Goal: Book appointment/travel/reservation

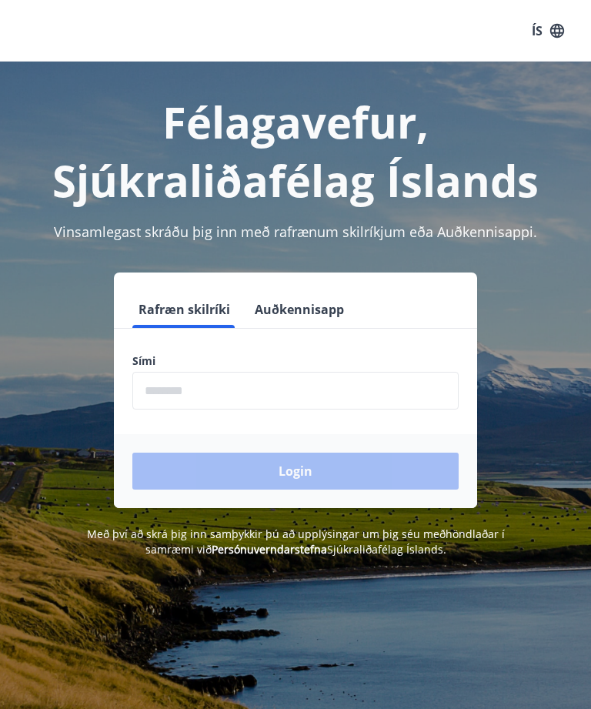
click at [299, 385] on input "phone" at bounding box center [295, 391] width 326 height 38
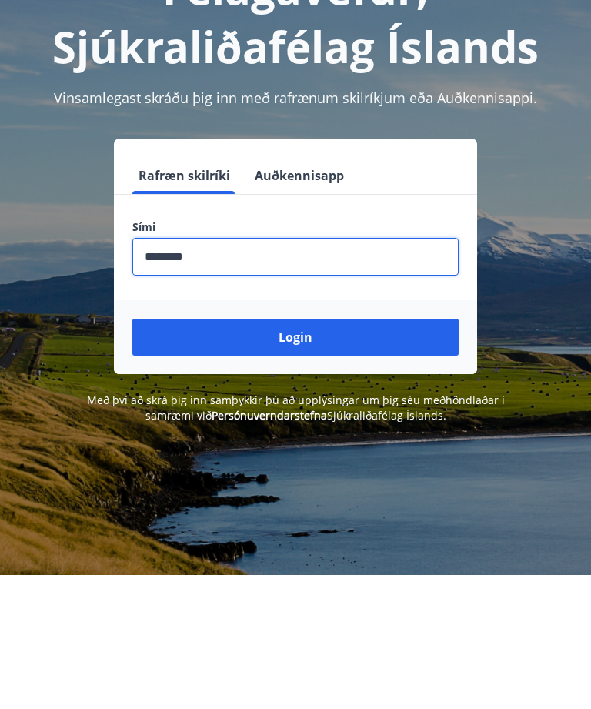
type input "********"
click at [299, 452] on button "Login" at bounding box center [295, 470] width 326 height 37
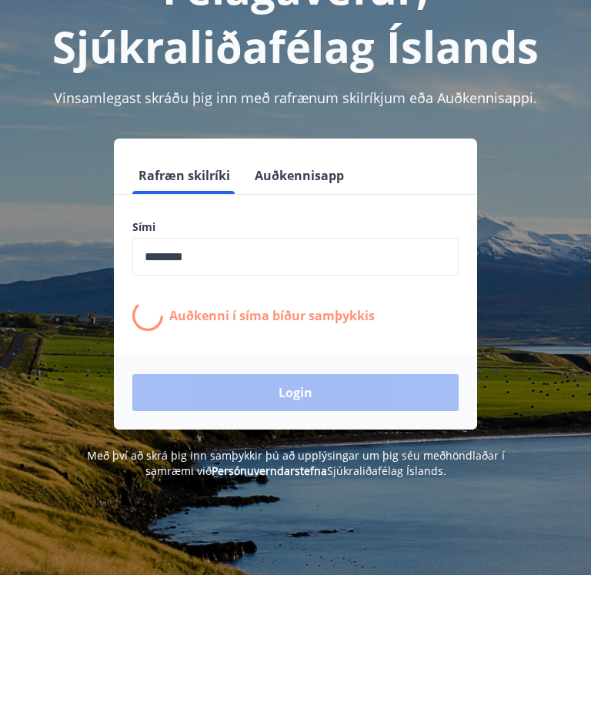
scroll to position [134, 0]
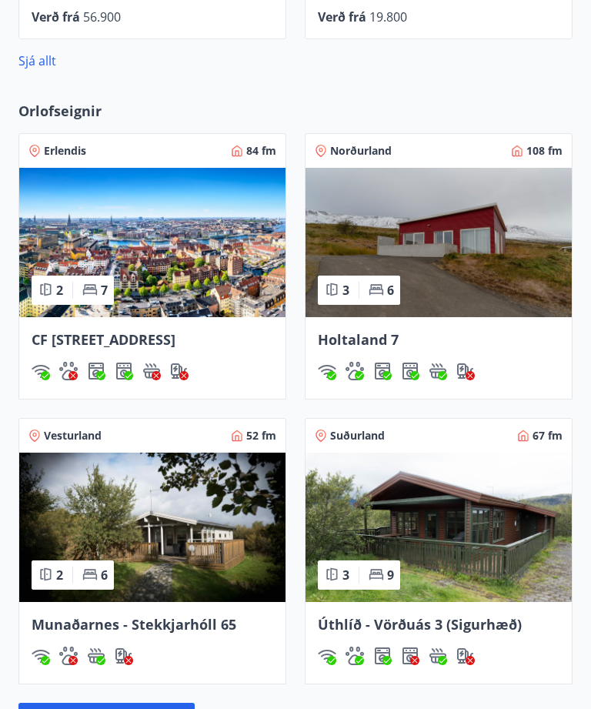
scroll to position [904, 0]
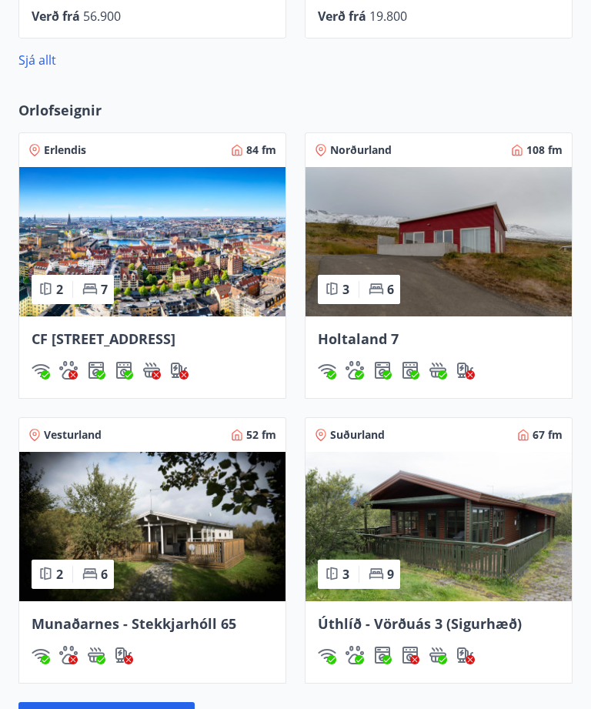
click at [462, 558] on img at bounding box center [438, 526] width 266 height 149
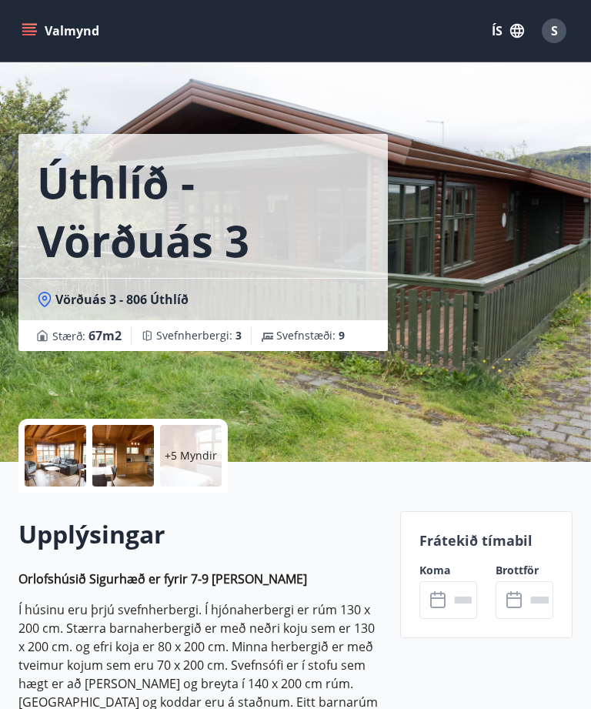
click at [449, 596] on input "text" at bounding box center [463, 600] width 28 height 38
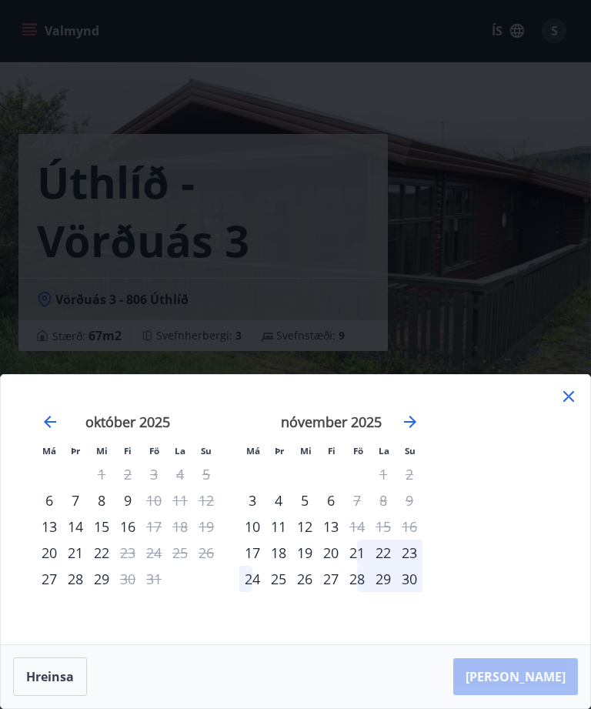
click at [569, 394] on icon at bounding box center [568, 396] width 11 height 11
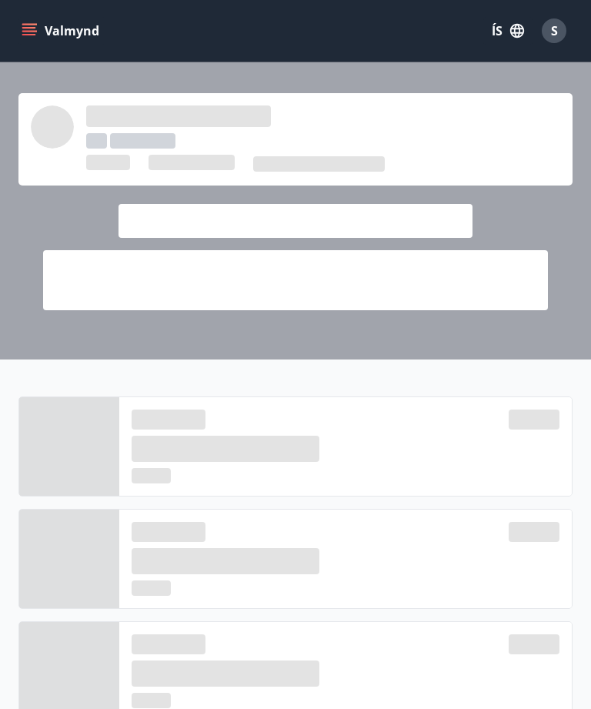
scroll to position [953, 0]
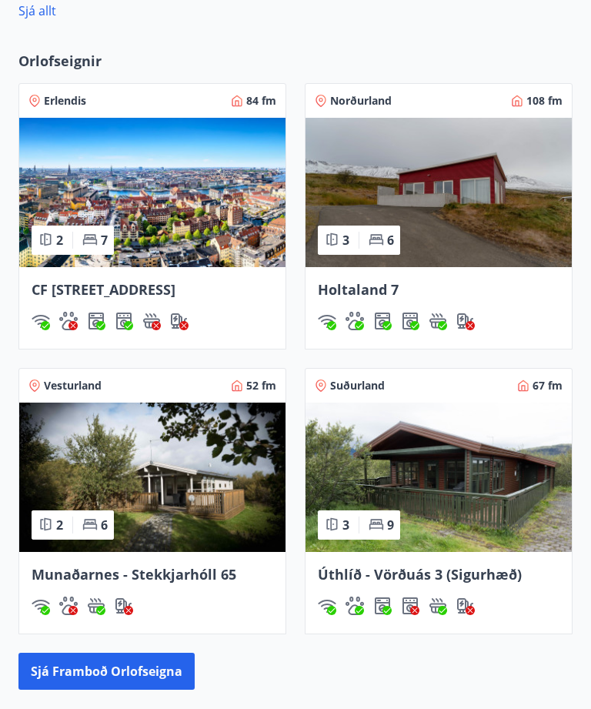
click at [484, 216] on img at bounding box center [438, 192] width 266 height 149
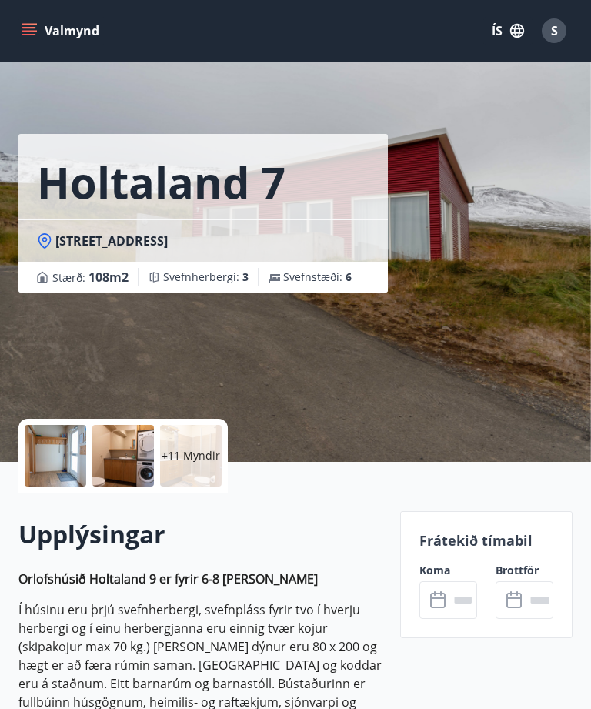
click at [449, 597] on input "text" at bounding box center [463, 600] width 28 height 38
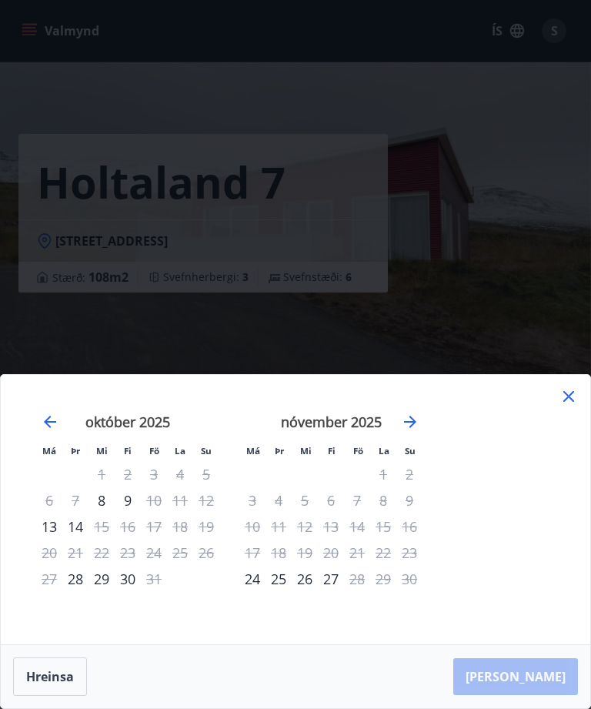
click at [579, 440] on div "Má Þr Mi Fi Fö La Su Má Þr Mi Fi Fö La Su september 2025 1 2 3 4 5 6 7 8 9 10 1…" at bounding box center [295, 509] width 589 height 269
click at [573, 440] on div "Má Þr Mi Fi Fö La Su Má Þr Mi Fi Fö La Su september 2025 1 2 3 4 5 6 7 8 9 10 1…" at bounding box center [295, 509] width 589 height 269
click at [579, 451] on div "Má Þr Mi Fi Fö La Su Má Þr Mi Fi Fö La Su september 2025 1 2 3 4 5 6 7 8 9 10 1…" at bounding box center [295, 509] width 589 height 269
click at [573, 451] on div "Má Þr Mi Fi Fö La Su Má Þr Mi Fi Fö La Su september 2025 1 2 3 4 5 6 7 8 9 10 1…" at bounding box center [295, 509] width 589 height 269
click at [581, 442] on div "Má Þr Mi Fi Fö La Su Má Þr Mi Fi Fö La Su september 2025 1 2 3 4 5 6 7 8 9 10 1…" at bounding box center [295, 509] width 589 height 269
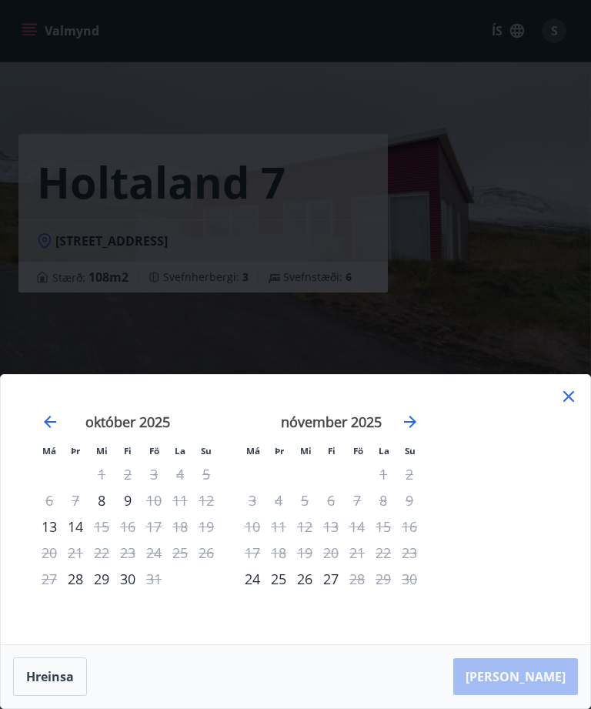
click at [580, 442] on div "Má Þr Mi Fi Fö La Su Má Þr Mi Fi Fö La Su september 2025 1 2 3 4 5 6 7 8 9 10 1…" at bounding box center [295, 509] width 589 height 269
click at [583, 461] on div "Má Þr Mi Fi Fö La Su Má Þr Mi Fi Fö La Su september 2025 1 2 3 4 5 6 7 8 9 10 1…" at bounding box center [295, 509] width 589 height 269
click at [583, 460] on div "Má Þr Mi Fi Fö La Su Má Þr Mi Fi Fö La Su september 2025 1 2 3 4 5 6 7 8 9 10 1…" at bounding box center [295, 509] width 589 height 269
click at [583, 439] on div "Má Þr Mi Fi Fö La Su Má Þr Mi Fi Fö La Su september 2025 1 2 3 4 5 6 7 8 9 10 1…" at bounding box center [295, 509] width 589 height 269
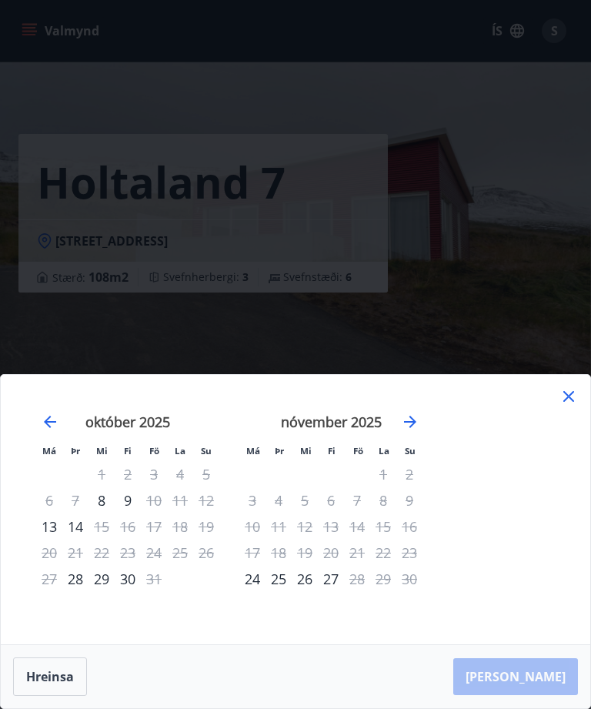
click at [577, 448] on div "Má Þr Mi Fi Fö La Su Má Þr Mi Fi Fö La Su september 2025 1 2 3 4 5 6 7 8 9 10 1…" at bounding box center [295, 509] width 589 height 269
click at [577, 447] on div "Má Þr Mi Fi Fö La Su Má Þr Mi Fi Fö La Su september 2025 1 2 3 4 5 6 7 8 9 10 1…" at bounding box center [295, 509] width 589 height 269
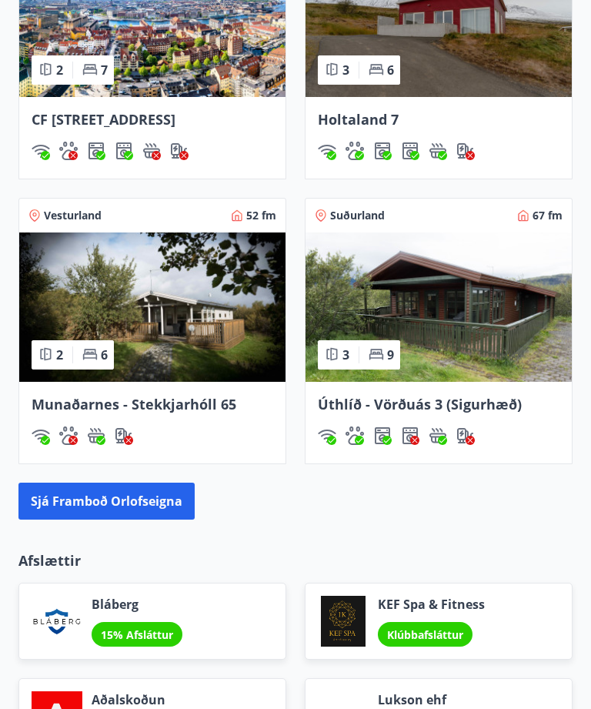
scroll to position [1120, 0]
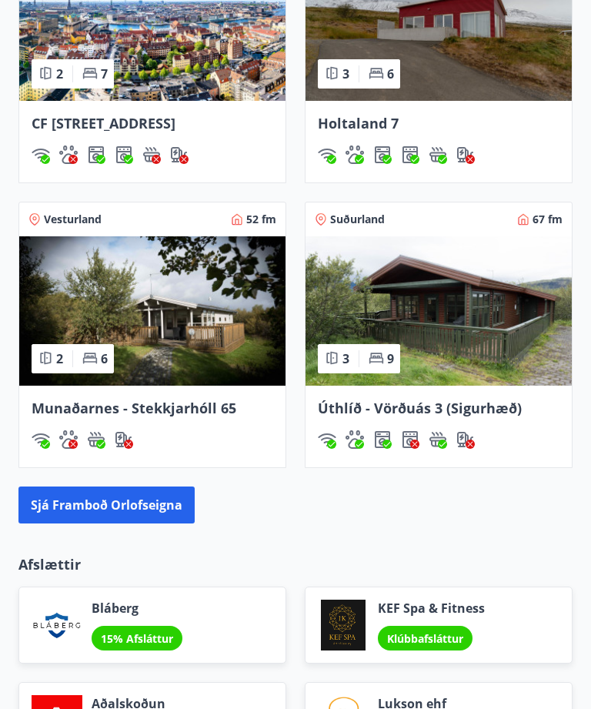
click at [170, 352] on img at bounding box center [152, 310] width 266 height 149
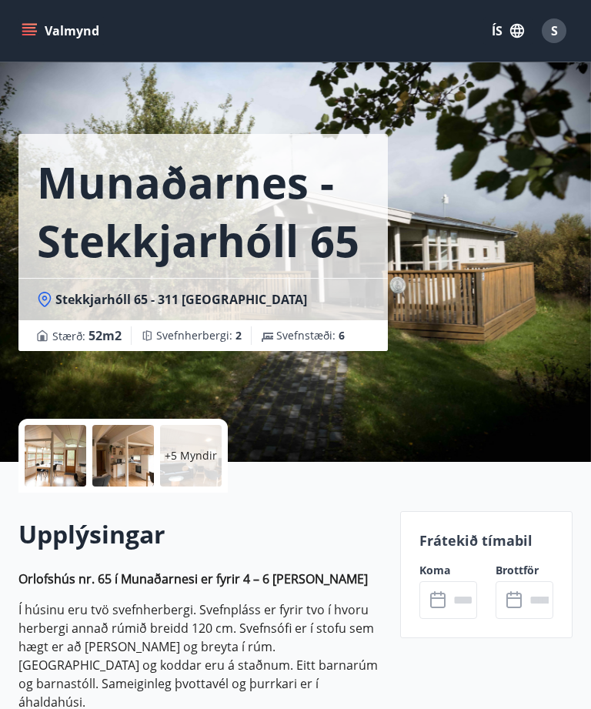
click at [445, 598] on icon at bounding box center [437, 598] width 15 height 2
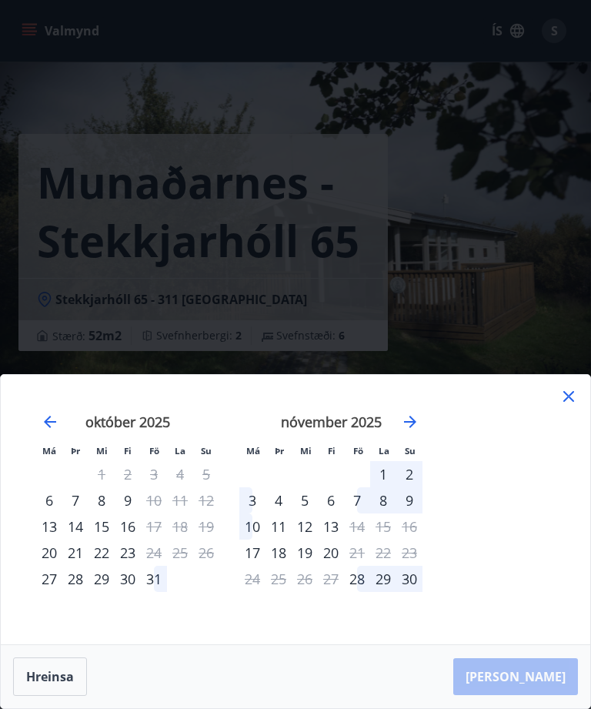
click at [568, 402] on icon at bounding box center [568, 396] width 11 height 11
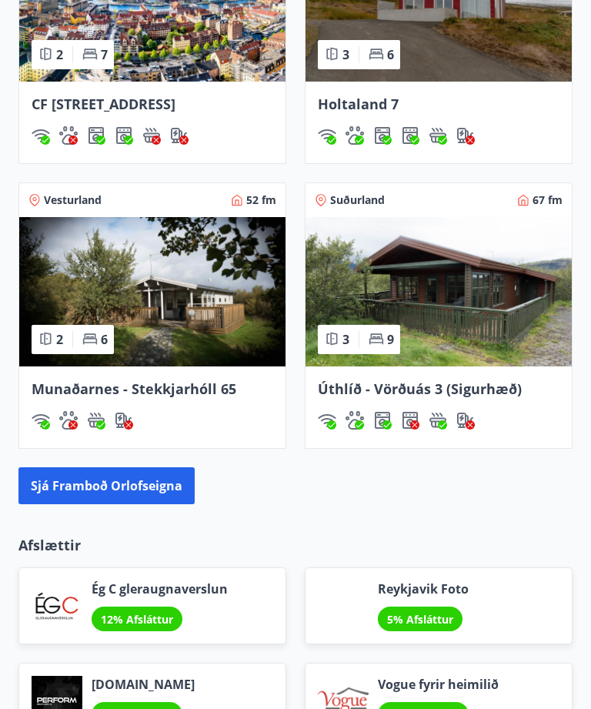
scroll to position [1140, 0]
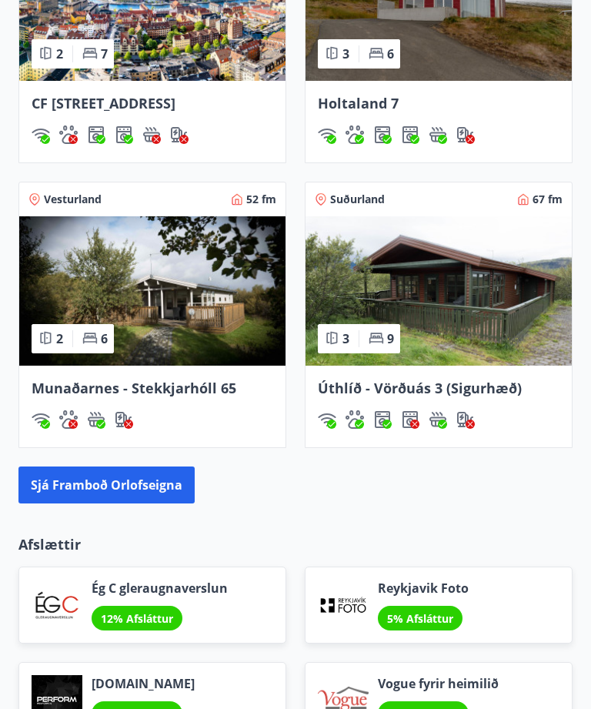
click at [108, 503] on button "Sjá framboð orlofseigna" at bounding box center [106, 484] width 176 height 37
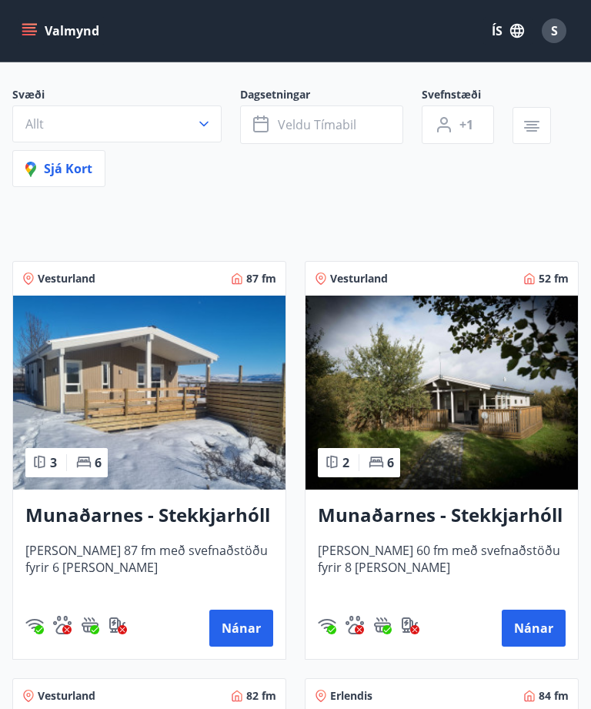
scroll to position [119, 0]
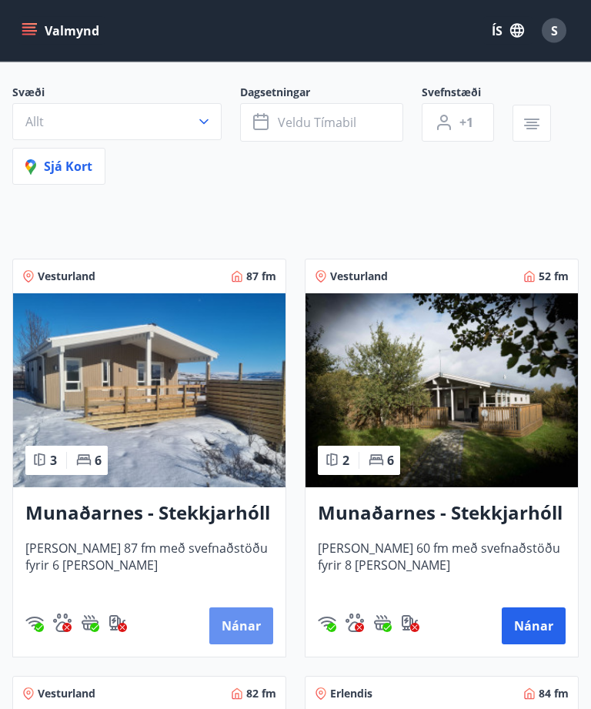
click at [235, 620] on button "Nánar" at bounding box center [241, 626] width 64 height 37
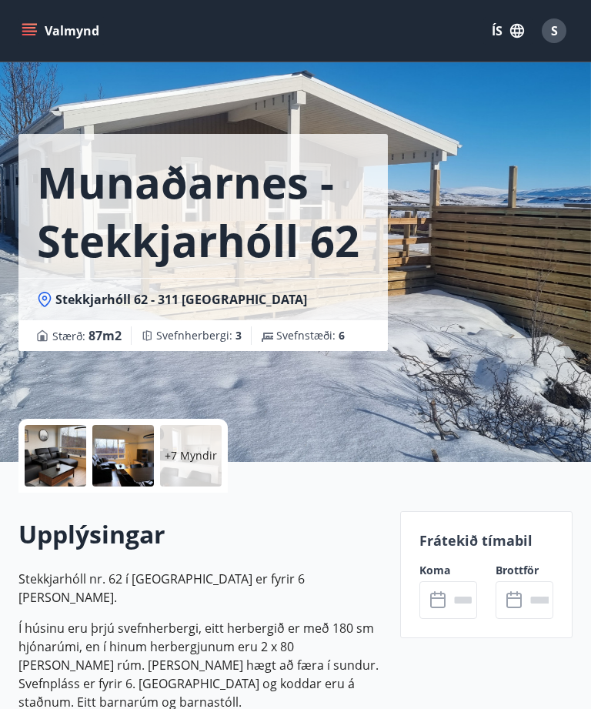
click at [449, 604] on input "text" at bounding box center [463, 600] width 28 height 38
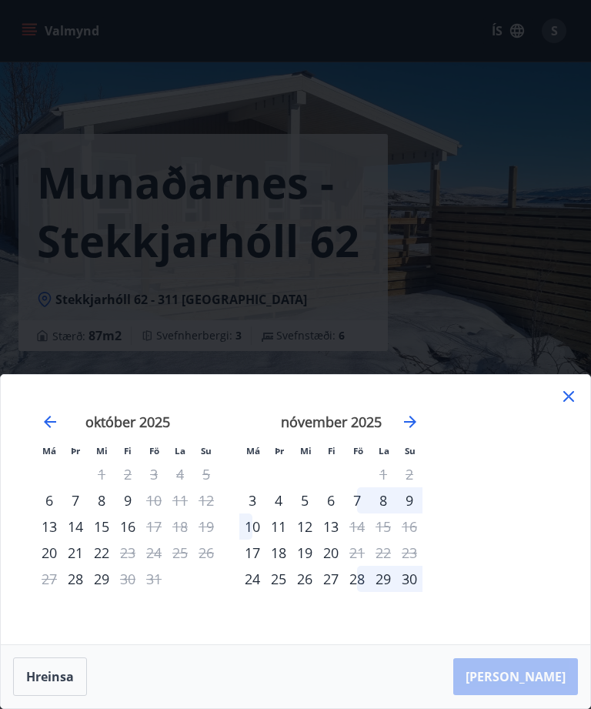
click at [571, 406] on icon at bounding box center [568, 396] width 18 height 18
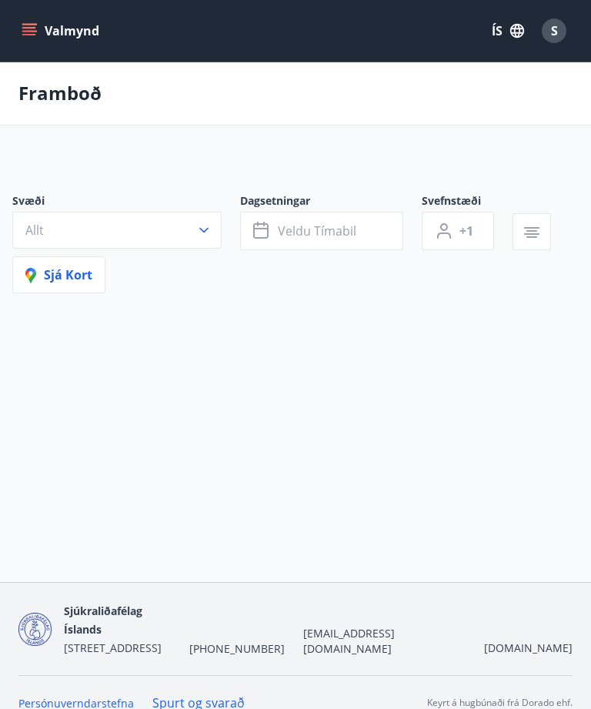
scroll to position [49, 0]
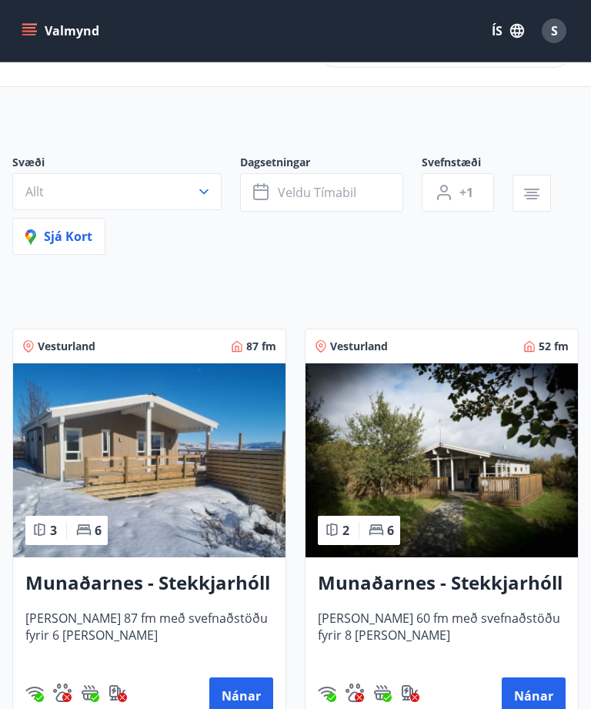
click at [474, 491] on img at bounding box center [441, 460] width 272 height 194
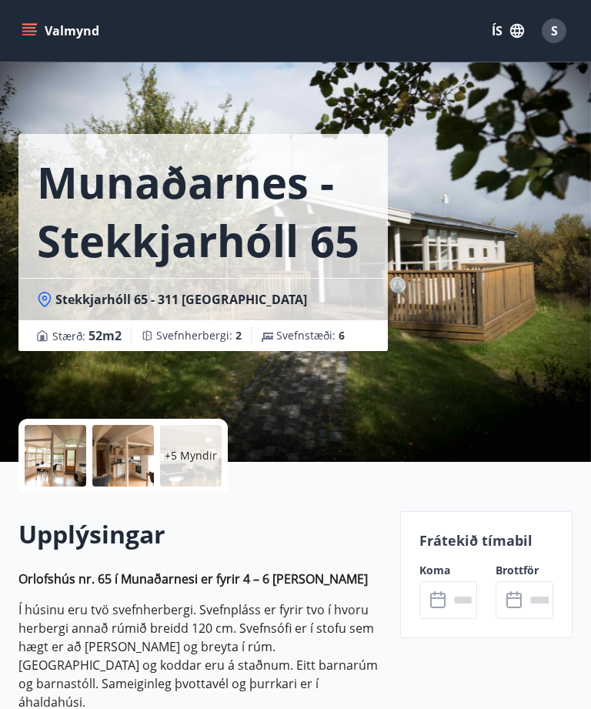
click at [446, 598] on icon at bounding box center [437, 600] width 15 height 15
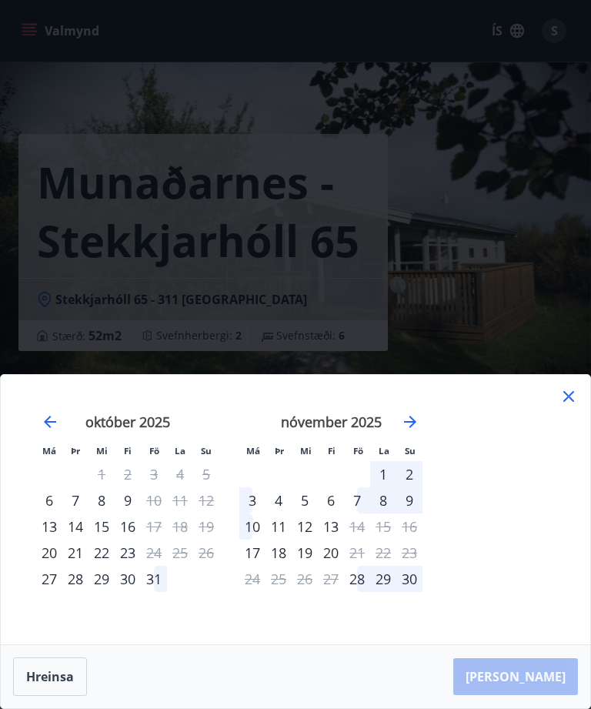
click at [571, 436] on div "Má Þr Mi Fi Fö La Su Má Þr Mi Fi Fö La Su september 2025 1 2 3 4 5 6 7 8 9 10 1…" at bounding box center [295, 509] width 589 height 269
click at [572, 453] on div "Má Þr Mi Fi Fö La Su Má Þr Mi Fi Fö La Su september 2025 1 2 3 4 5 6 7 8 9 10 1…" at bounding box center [295, 509] width 589 height 269
click at [569, 447] on div "Má Þr Mi Fi Fö La Su Má Þr Mi Fi Fö La Su september 2025 1 2 3 4 5 6 7 8 9 10 1…" at bounding box center [295, 509] width 589 height 269
click at [575, 450] on div "Má Þr Mi Fi Fö La Su Má Þr Mi Fi Fö La Su september 2025 1 2 3 4 5 6 7 8 9 10 1…" at bounding box center [295, 509] width 589 height 269
click at [574, 450] on div "Má Þr Mi Fi Fö La Su Má Þr Mi Fi Fö La Su september 2025 1 2 3 4 5 6 7 8 9 10 1…" at bounding box center [295, 509] width 589 height 269
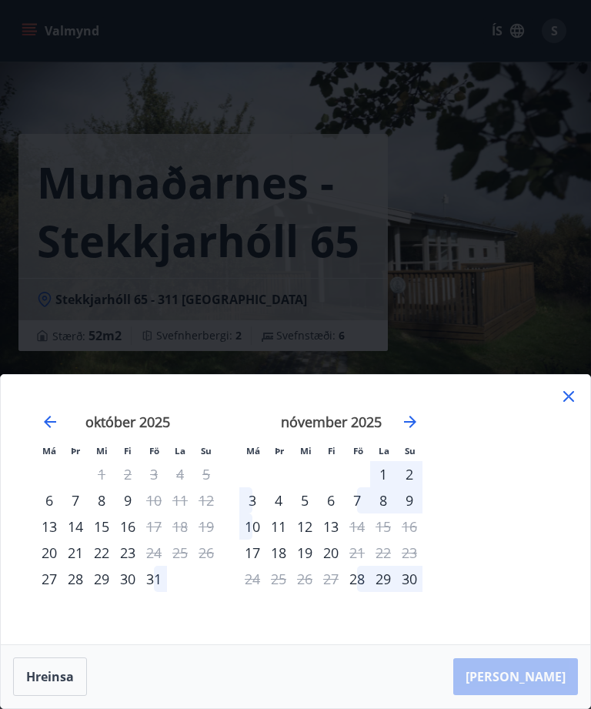
click at [575, 449] on div "Má Þr Mi Fi Fö La Su Má Þr Mi Fi Fö La Su september 2025 1 2 3 4 5 6 7 8 9 10 1…" at bounding box center [295, 509] width 589 height 269
click at [570, 436] on div "Má Þr Mi Fi Fö La Su Má Þr Mi Fi Fö La Su september 2025 1 2 3 4 5 6 7 8 9 10 1…" at bounding box center [295, 509] width 589 height 269
click at [575, 454] on div "Má Þr Mi Fi Fö La Su Má Þr Mi Fi Fö La Su september 2025 1 2 3 4 5 6 7 8 9 10 1…" at bounding box center [295, 509] width 589 height 269
click at [579, 447] on div "Má Þr Mi Fi Fö La Su Má Þr Mi Fi Fö La Su september 2025 1 2 3 4 5 6 7 8 9 10 1…" at bounding box center [295, 509] width 589 height 269
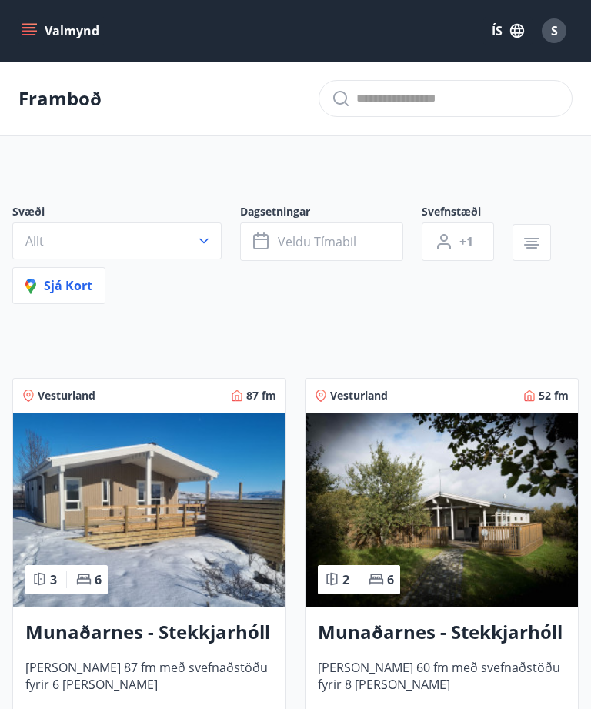
click at [212, 234] on button "Allt" at bounding box center [116, 240] width 209 height 37
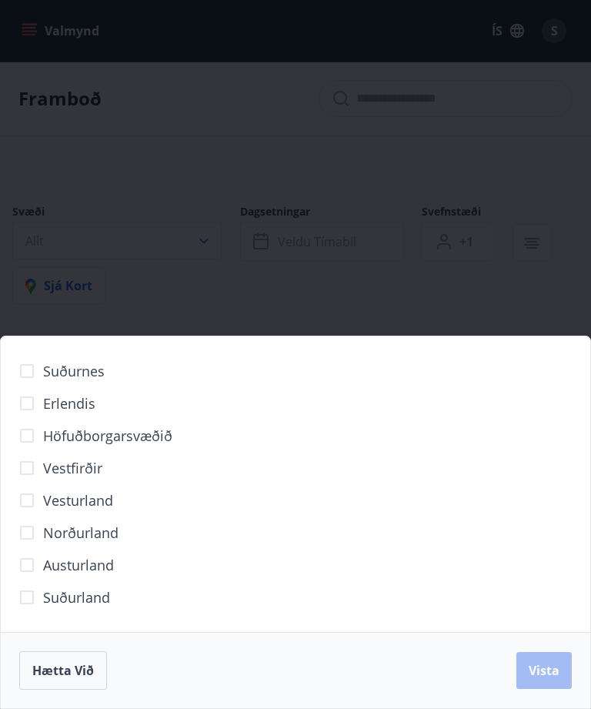
click at [35, 652] on button "Hætta við" at bounding box center [63, 670] width 88 height 38
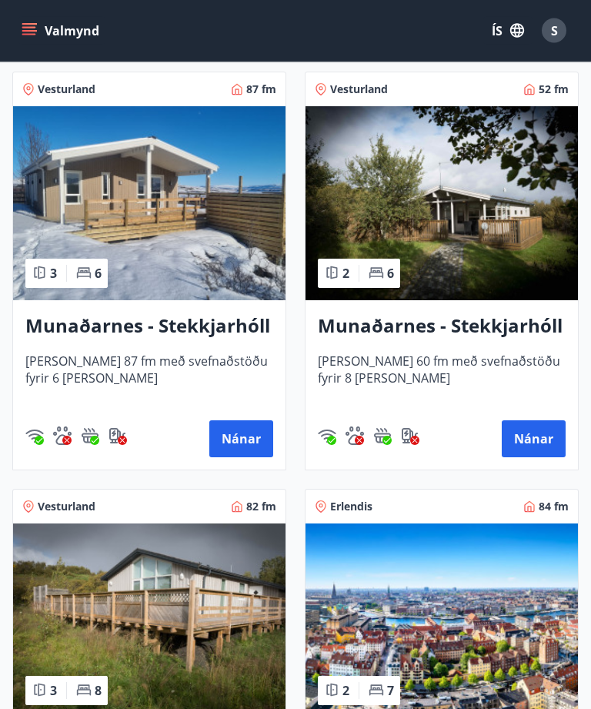
scroll to position [306, 0]
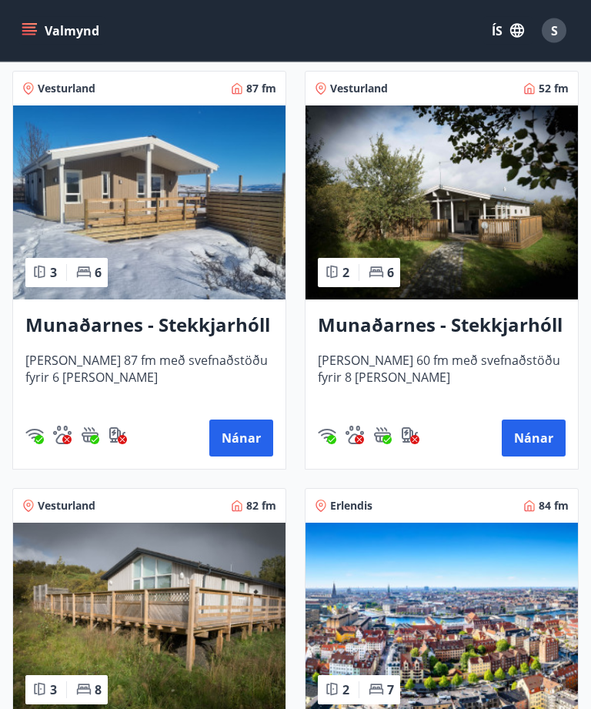
click at [476, 576] on img at bounding box center [441, 620] width 272 height 194
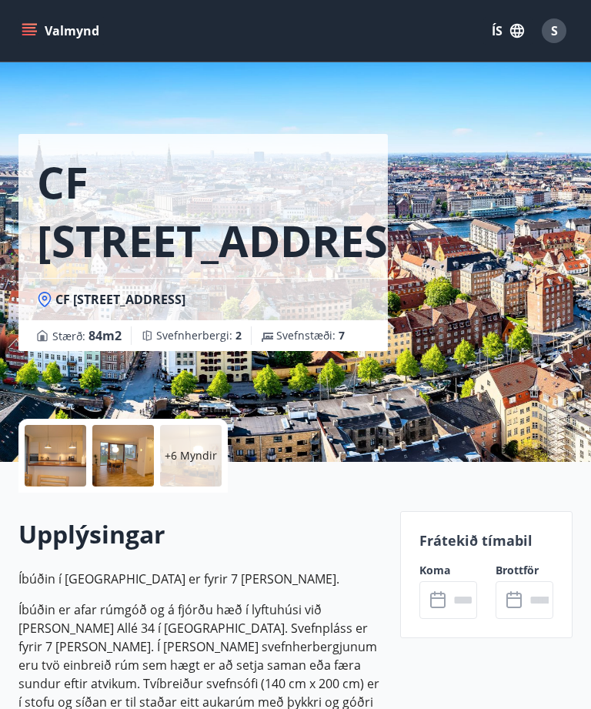
click at [441, 599] on icon at bounding box center [439, 600] width 18 height 18
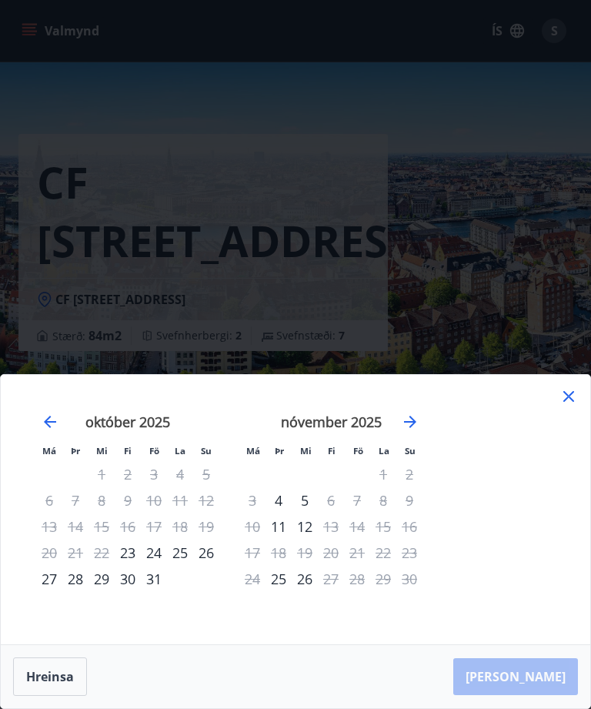
click at [567, 406] on icon at bounding box center [568, 396] width 18 height 18
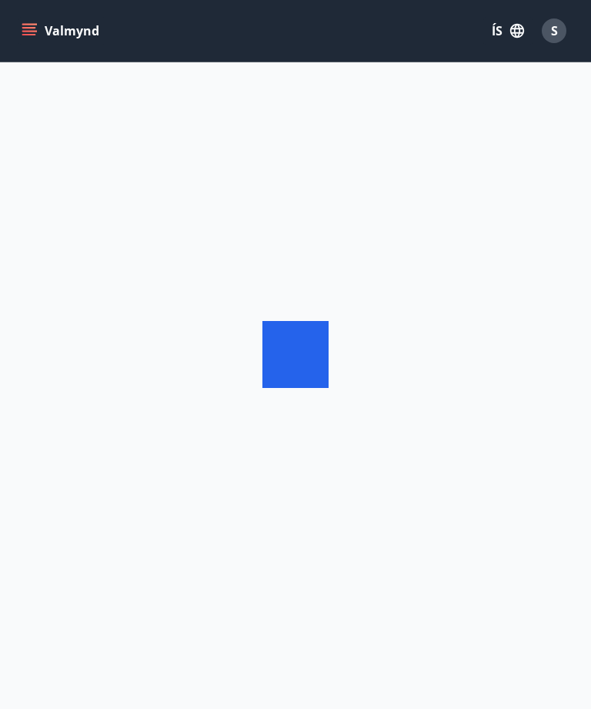
scroll to position [49, 0]
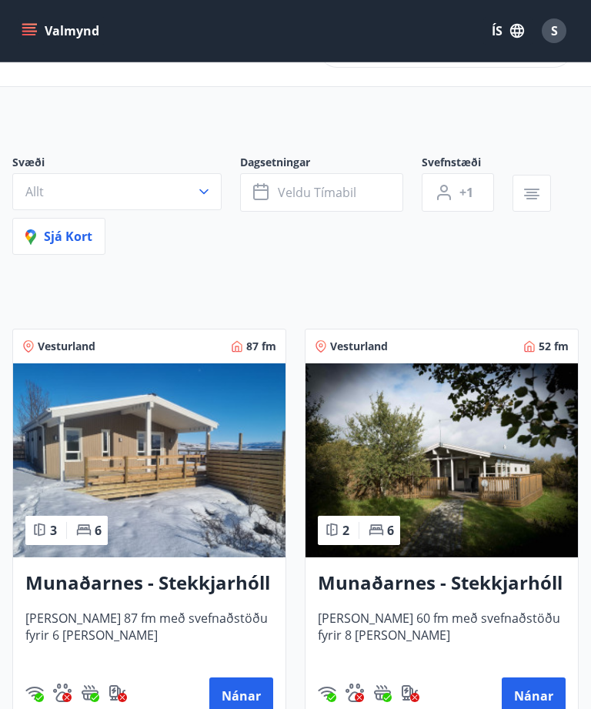
click at [487, 492] on img at bounding box center [441, 460] width 272 height 194
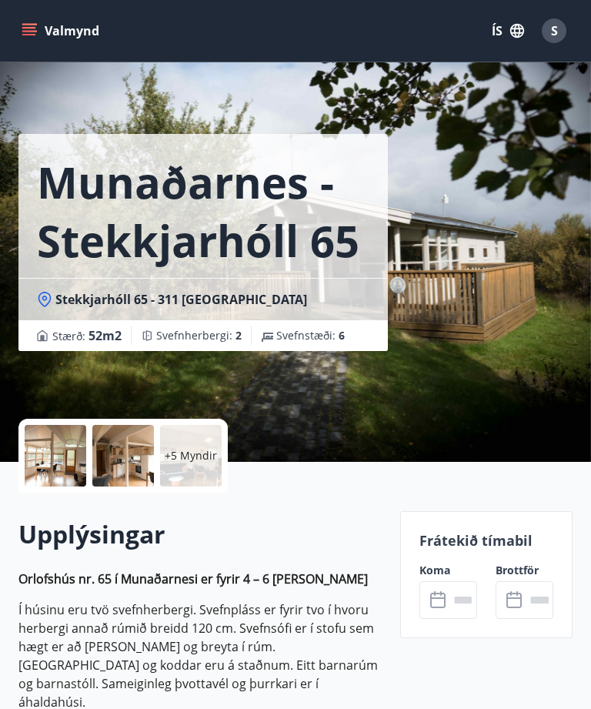
click at [441, 603] on icon at bounding box center [439, 600] width 18 height 18
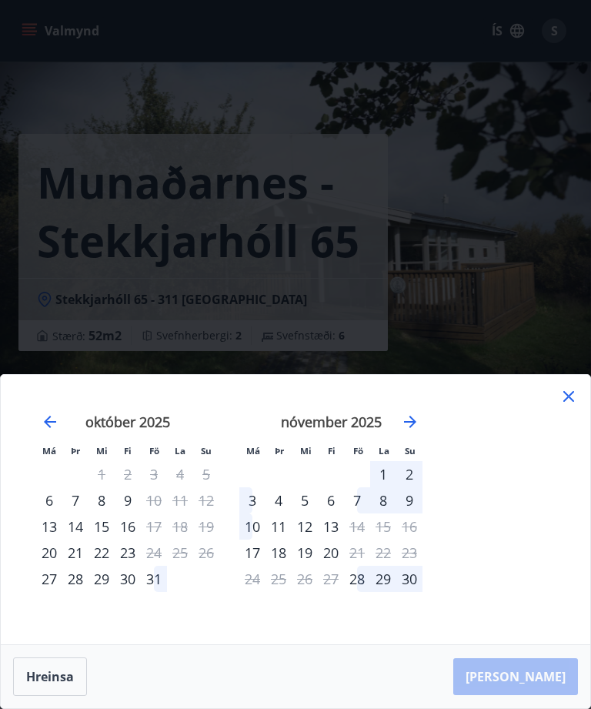
click at [571, 443] on div "Má Þr Mi Fi Fö La Su Má Þr Mi Fi Fö La Su september 2025 1 2 3 4 5 6 7 8 9 10 1…" at bounding box center [295, 509] width 589 height 269
click at [580, 444] on div "Má Þr Mi Fi Fö La Su Má Þr Mi Fi Fö La Su september 2025 1 2 3 4 5 6 7 8 9 10 1…" at bounding box center [295, 509] width 589 height 269
click at [575, 439] on div "Má Þr Mi Fi Fö La Su Má Þr Mi Fi Fö La Su september 2025 1 2 3 4 5 6 7 8 9 10 1…" at bounding box center [295, 509] width 589 height 269
click at [573, 445] on div "Má Þr Mi Fi Fö La Su Má Þr Mi Fi Fö La Su september 2025 1 2 3 4 5 6 7 8 9 10 1…" at bounding box center [295, 509] width 589 height 269
click at [569, 451] on div "Má Þr Mi Fi Fö La Su Má Þr Mi Fi Fö La Su september 2025 1 2 3 4 5 6 7 8 9 10 1…" at bounding box center [295, 509] width 589 height 269
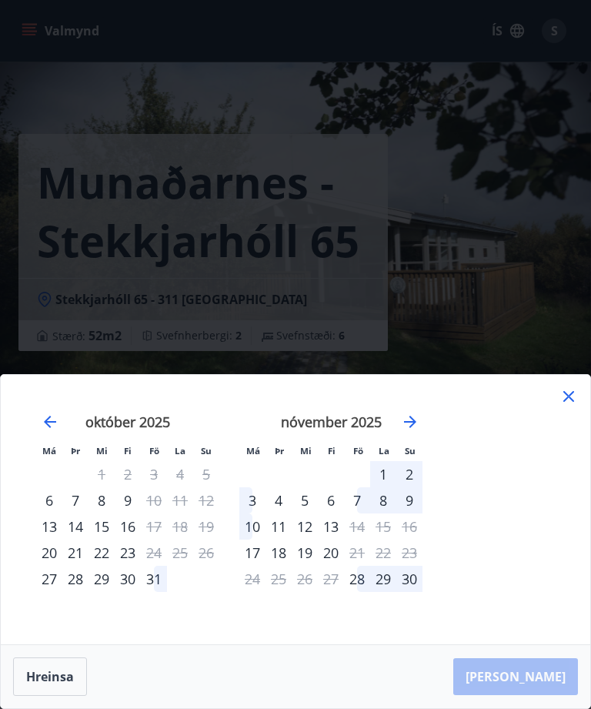
click at [573, 448] on div "Má Þr Mi Fi Fö La Su Má Þr Mi Fi Fö La Su september 2025 1 2 3 4 5 6 7 8 9 10 1…" at bounding box center [295, 509] width 589 height 269
click at [573, 447] on div "Má Þr Mi Fi Fö La Su Má Þr Mi Fi Fö La Su september 2025 1 2 3 4 5 6 7 8 9 10 1…" at bounding box center [295, 509] width 589 height 269
click at [569, 454] on div "Má Þr Mi Fi Fö La Su Má Þr Mi Fi Fö La Su september 2025 1 2 3 4 5 6 7 8 9 10 1…" at bounding box center [295, 509] width 589 height 269
click at [569, 453] on div "Má Þr Mi Fi Fö La Su Má Þr Mi Fi Fö La Su september 2025 1 2 3 4 5 6 7 8 9 10 1…" at bounding box center [295, 509] width 589 height 269
click at [573, 450] on div "Má Þr Mi Fi Fö La Su Má Þr Mi Fi Fö La Su september 2025 1 2 3 4 5 6 7 8 9 10 1…" at bounding box center [295, 509] width 589 height 269
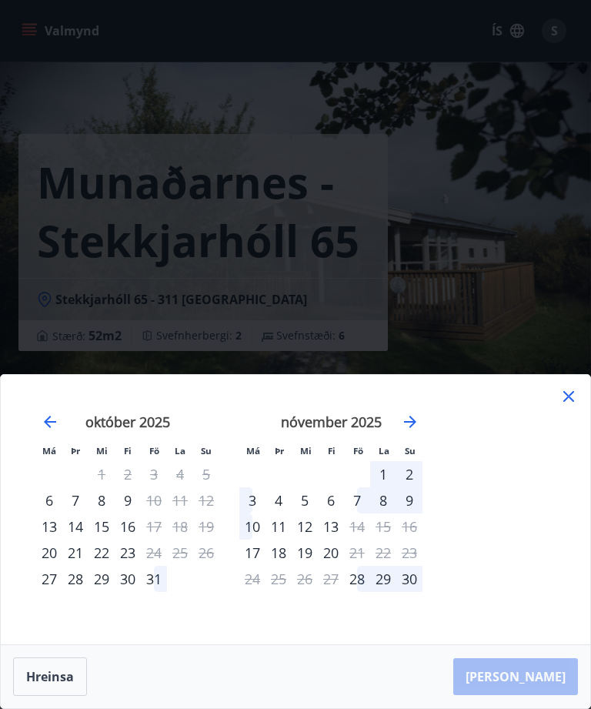
click at [579, 452] on div "Má Þr Mi Fi Fö La Su Má Þr Mi Fi Fö La Su september 2025 1 2 3 4 5 6 7 8 9 10 1…" at bounding box center [295, 509] width 589 height 269
click at [579, 451] on div "Má Þr Mi Fi Fö La Su Má Þr Mi Fi Fö La Su september 2025 1 2 3 4 5 6 7 8 9 10 1…" at bounding box center [295, 509] width 589 height 269
click at [569, 451] on div "Má Þr Mi Fi Fö La Su Má Þr Mi Fi Fö La Su september 2025 1 2 3 4 5 6 7 8 9 10 1…" at bounding box center [295, 509] width 589 height 269
click at [571, 448] on div "Má Þr Mi Fi Fö La Su Má Þr Mi Fi Fö La Su september 2025 1 2 3 4 5 6 7 8 9 10 1…" at bounding box center [295, 509] width 589 height 269
click at [570, 448] on div "Má Þr Mi Fi Fö La Su Má Þr Mi Fi Fö La Su september 2025 1 2 3 4 5 6 7 8 9 10 1…" at bounding box center [295, 509] width 589 height 269
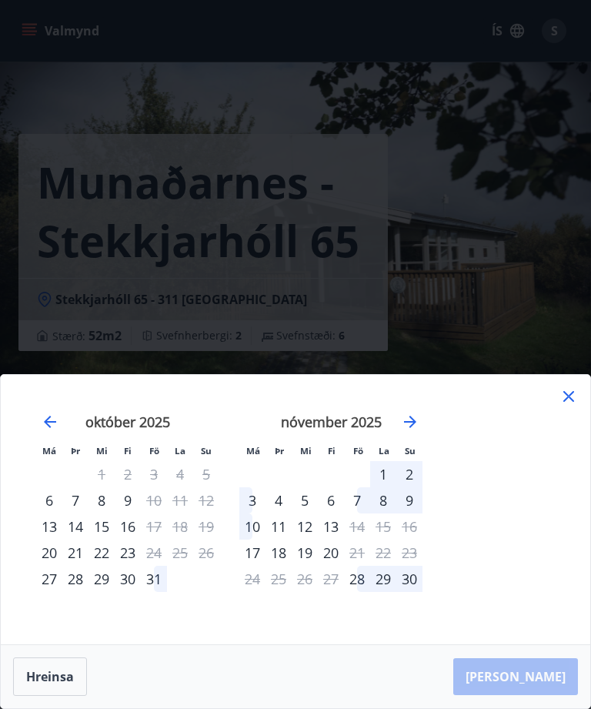
click at [568, 452] on div "Má Þr Mi Fi Fö La Su Má Þr Mi Fi Fö La Su september 2025 1 2 3 4 5 6 7 8 9 10 1…" at bounding box center [295, 509] width 589 height 269
click at [582, 445] on div "Má Þr Mi Fi Fö La Su Má Þr Mi Fi Fö La Su september 2025 1 2 3 4 5 6 7 8 9 10 1…" at bounding box center [295, 509] width 589 height 269
click at [581, 452] on div "Má Þr Mi Fi Fö La Su Má Þr Mi Fi Fö La Su september 2025 1 2 3 4 5 6 7 8 9 10 1…" at bounding box center [295, 509] width 589 height 269
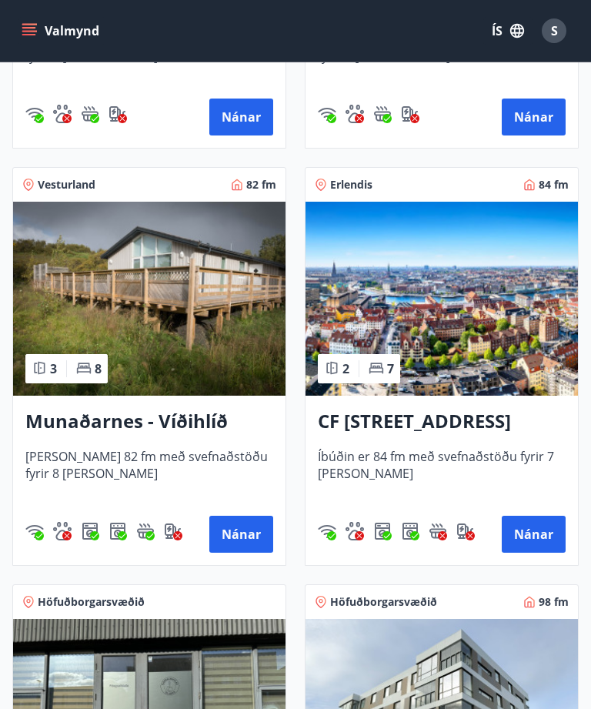
scroll to position [628, 0]
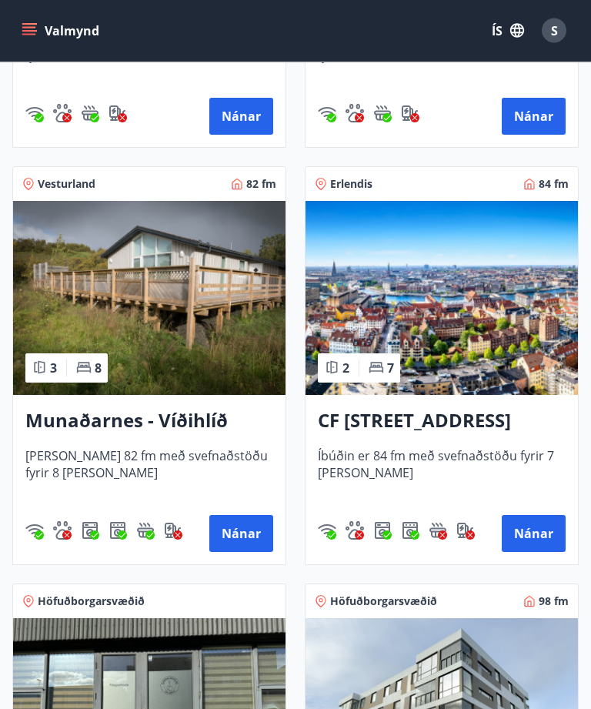
click at [247, 532] on button "Nánar" at bounding box center [241, 534] width 64 height 37
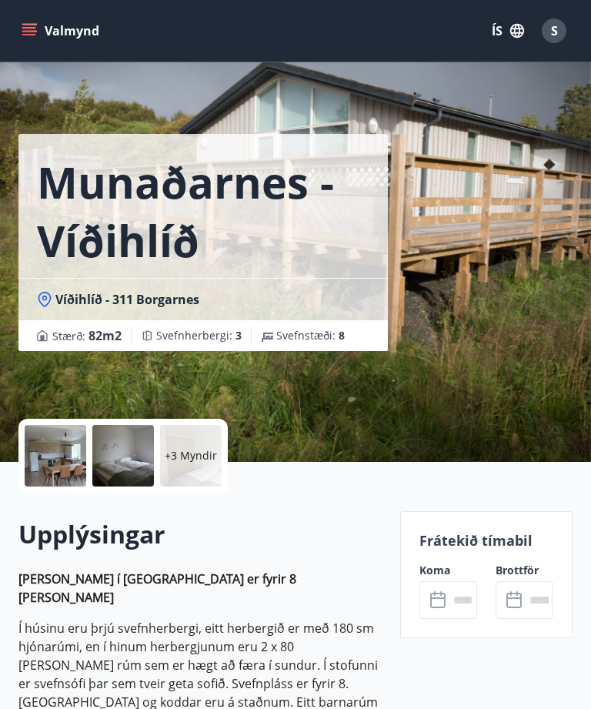
click at [450, 595] on input "text" at bounding box center [463, 600] width 28 height 38
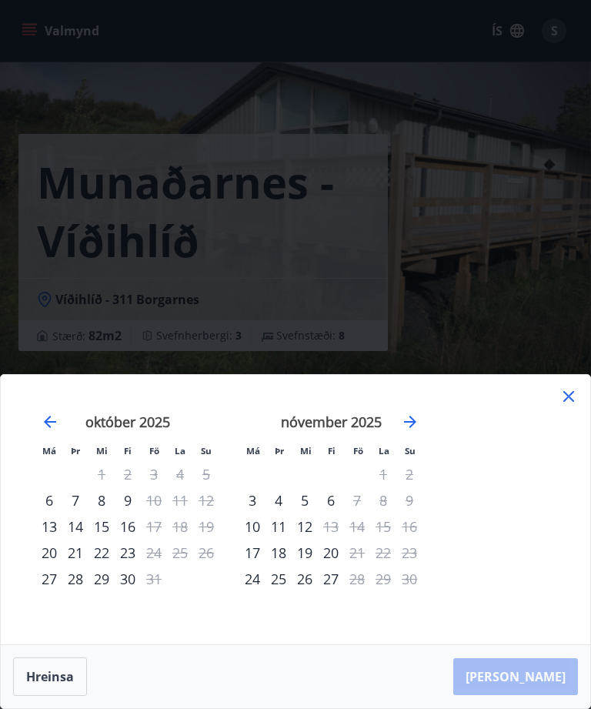
click at [569, 406] on icon at bounding box center [568, 396] width 18 height 18
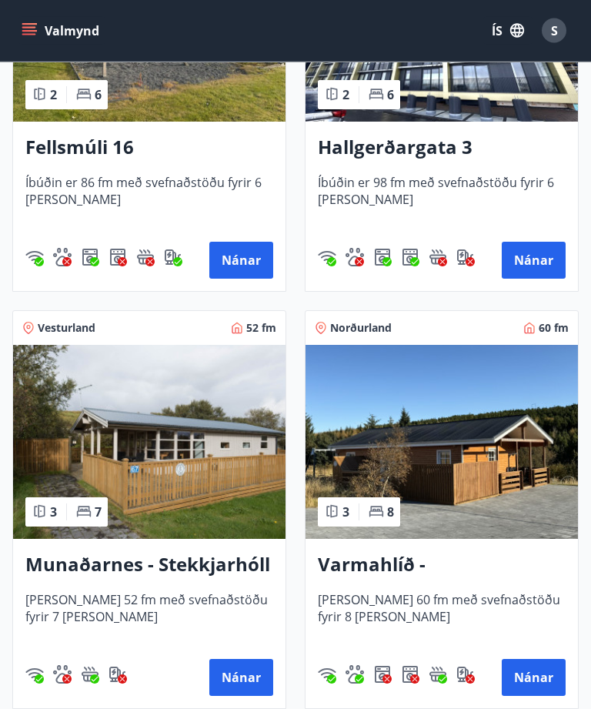
scroll to position [1737, 0]
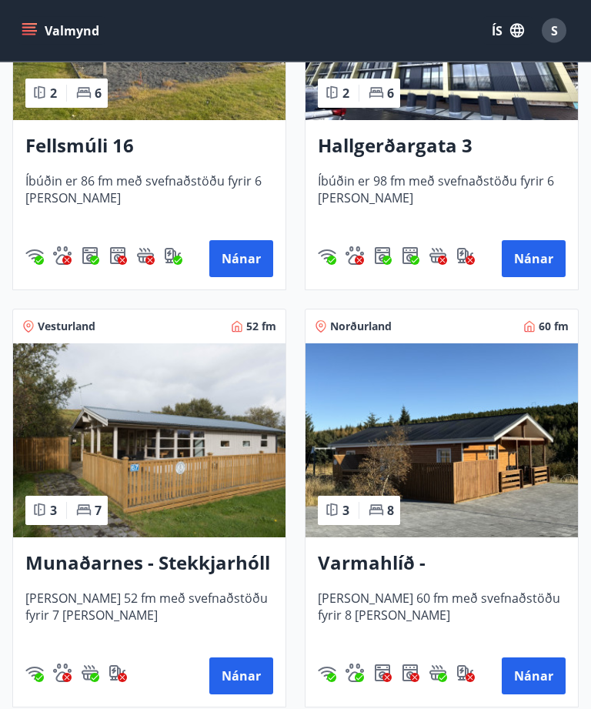
click at [529, 679] on button "Nánar" at bounding box center [534, 676] width 64 height 37
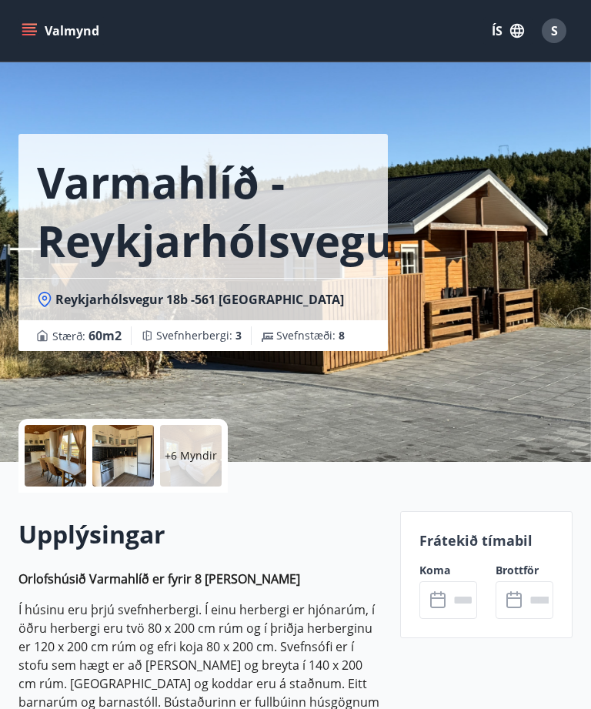
click at [444, 594] on icon at bounding box center [437, 600] width 15 height 15
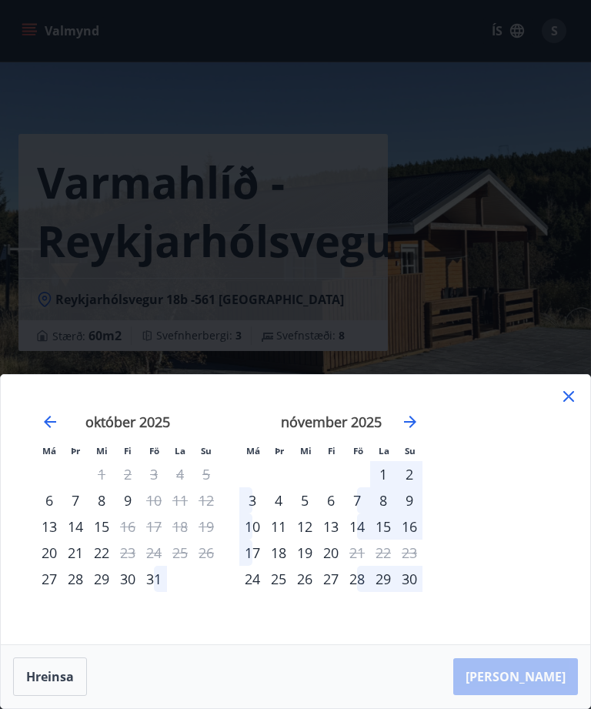
click at [573, 402] on icon at bounding box center [568, 396] width 11 height 11
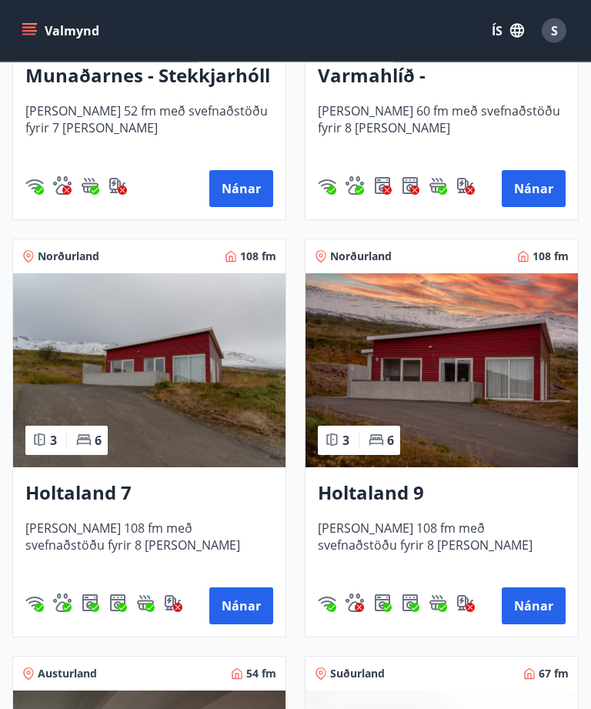
scroll to position [2225, 0]
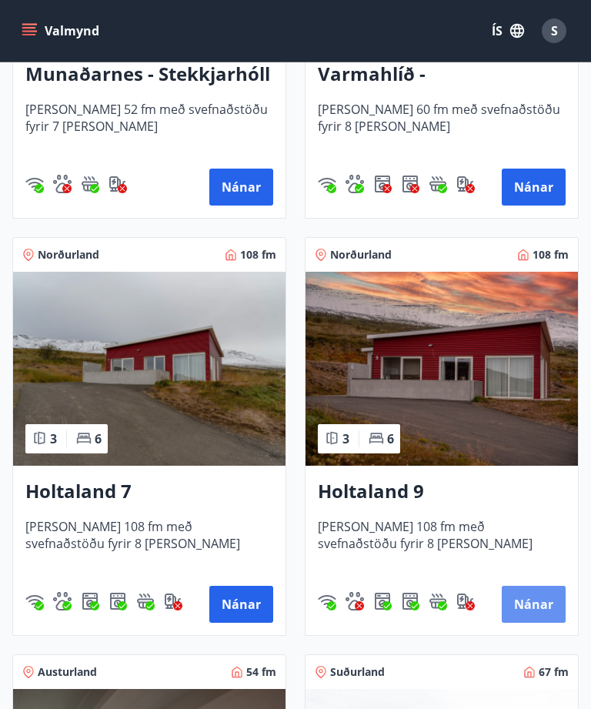
click at [529, 596] on button "Nánar" at bounding box center [534, 604] width 64 height 37
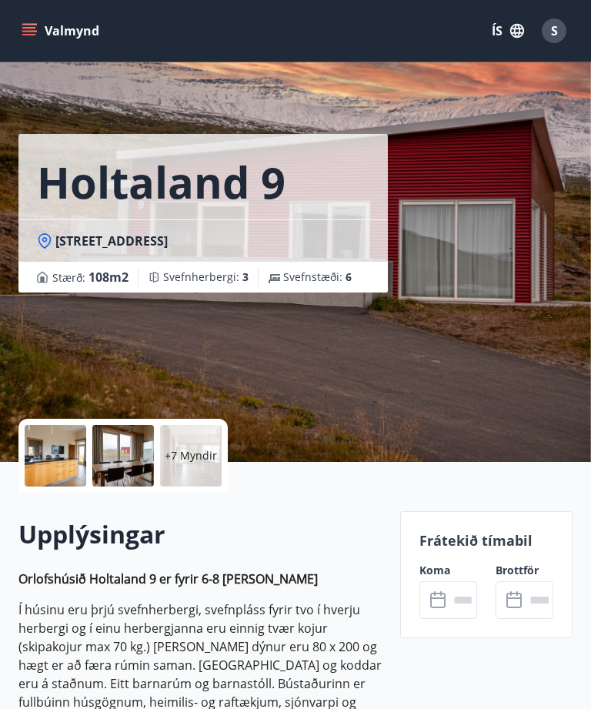
click at [441, 596] on icon at bounding box center [439, 600] width 18 height 18
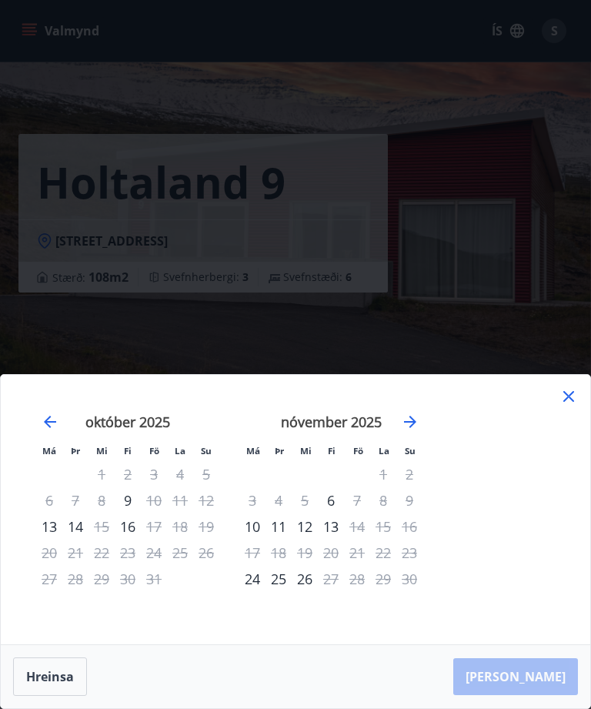
click at [566, 402] on icon at bounding box center [568, 396] width 11 height 11
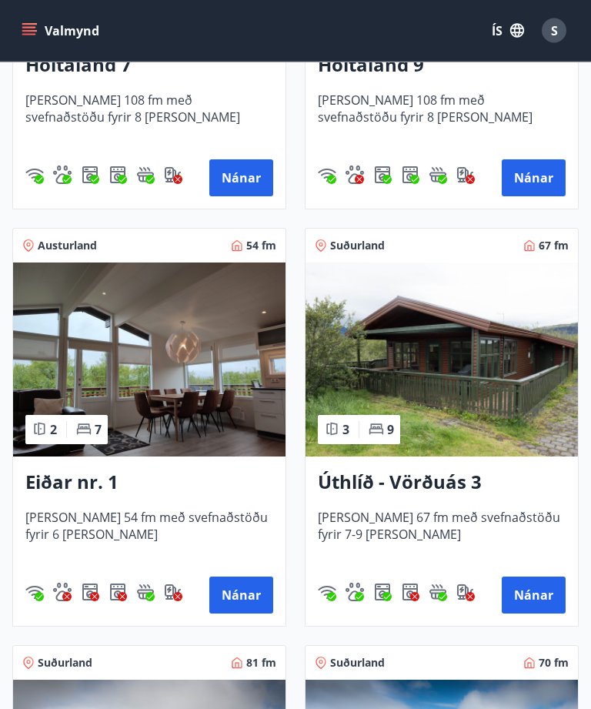
scroll to position [2652, 0]
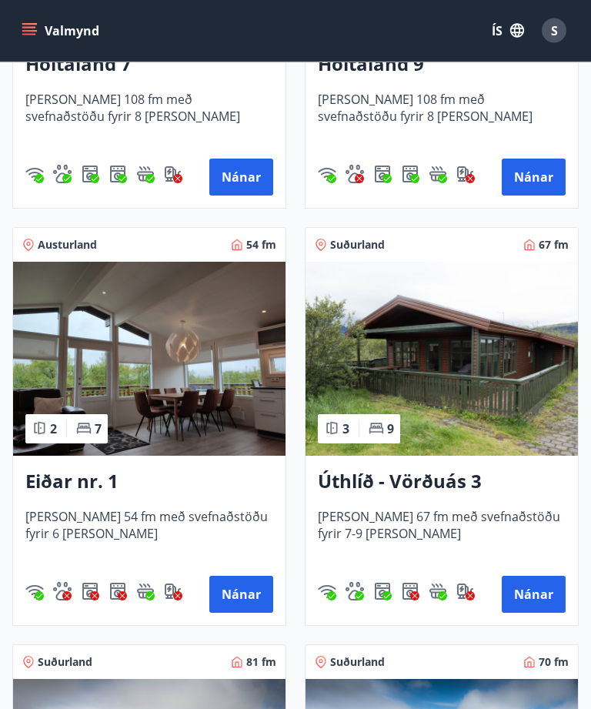
click at [527, 593] on button "Nánar" at bounding box center [534, 594] width 64 height 37
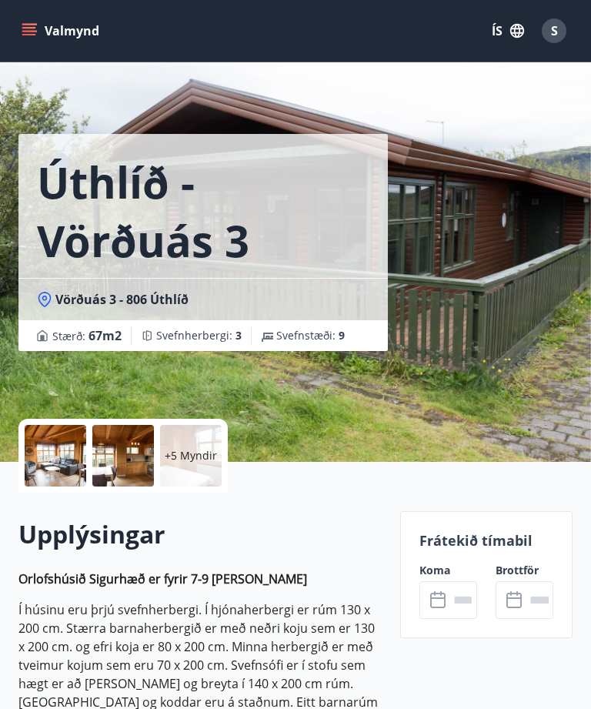
click at [439, 593] on icon at bounding box center [437, 600] width 15 height 15
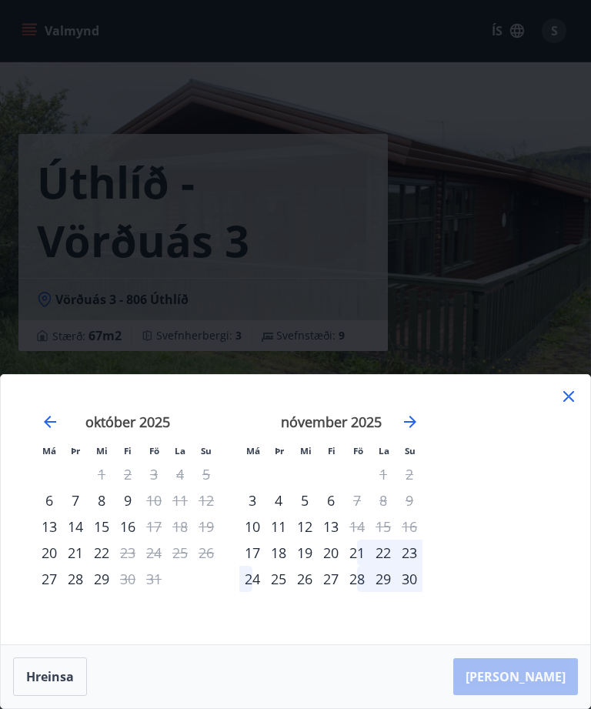
click at [568, 406] on icon at bounding box center [568, 396] width 18 height 18
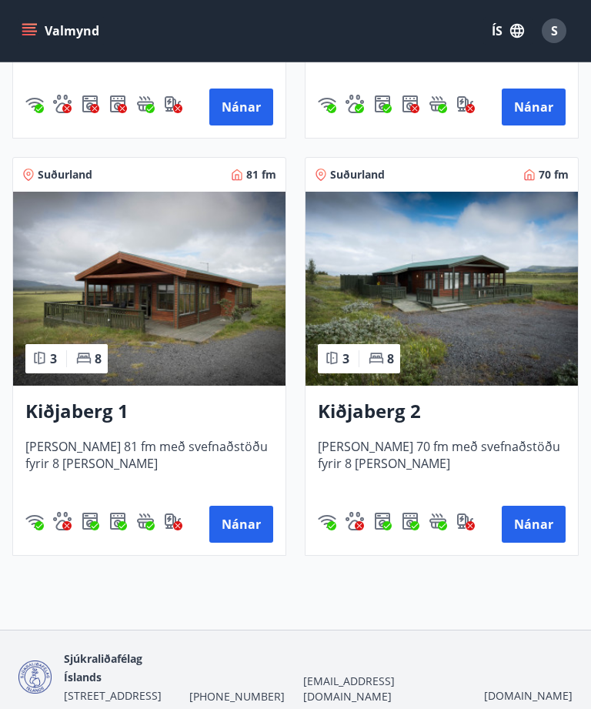
scroll to position [3141, 0]
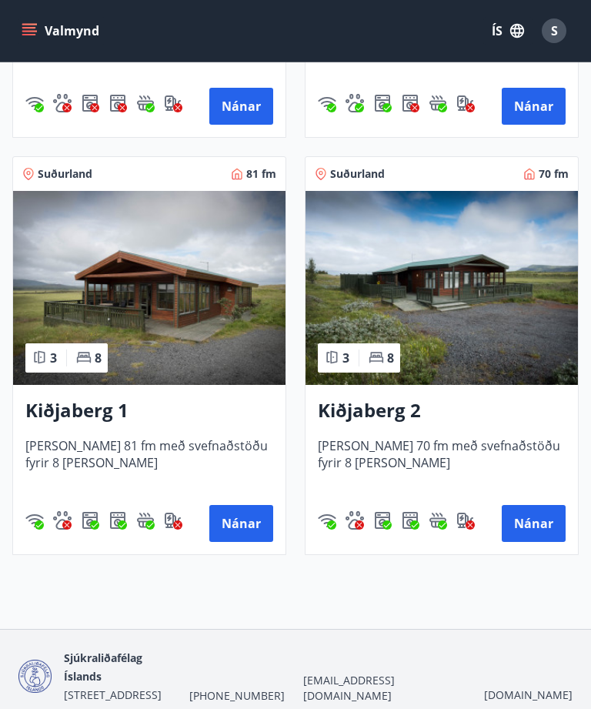
click at [246, 525] on button "Nánar" at bounding box center [241, 523] width 64 height 37
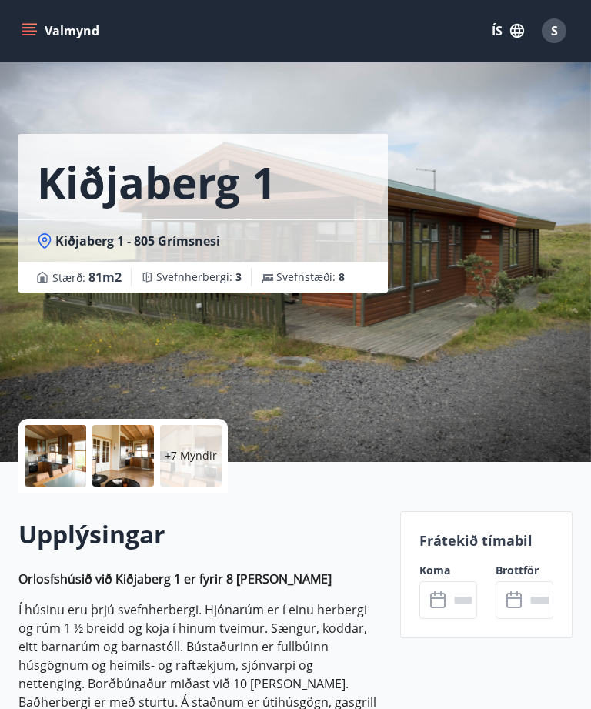
click at [449, 601] on input "text" at bounding box center [463, 600] width 28 height 38
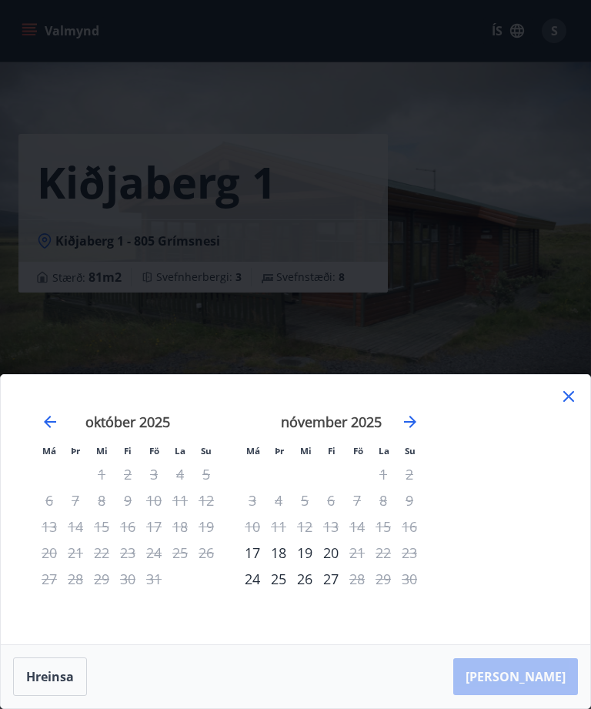
click at [564, 406] on icon at bounding box center [568, 396] width 18 height 18
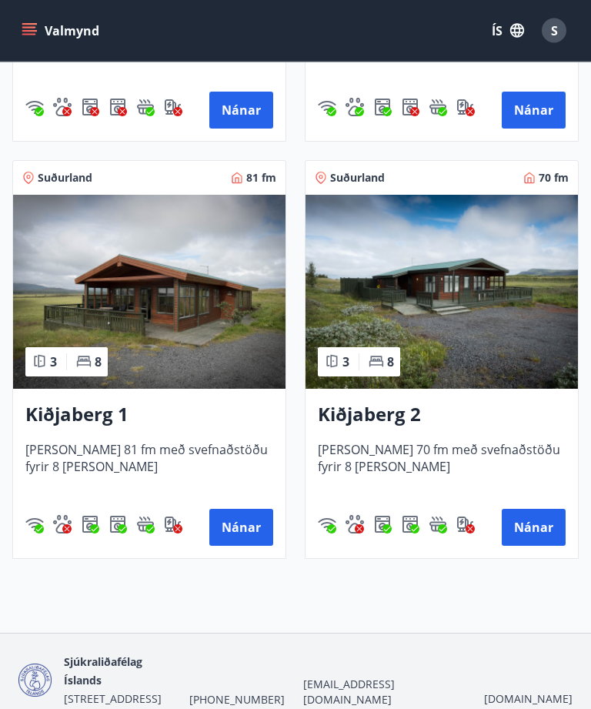
scroll to position [3141, 0]
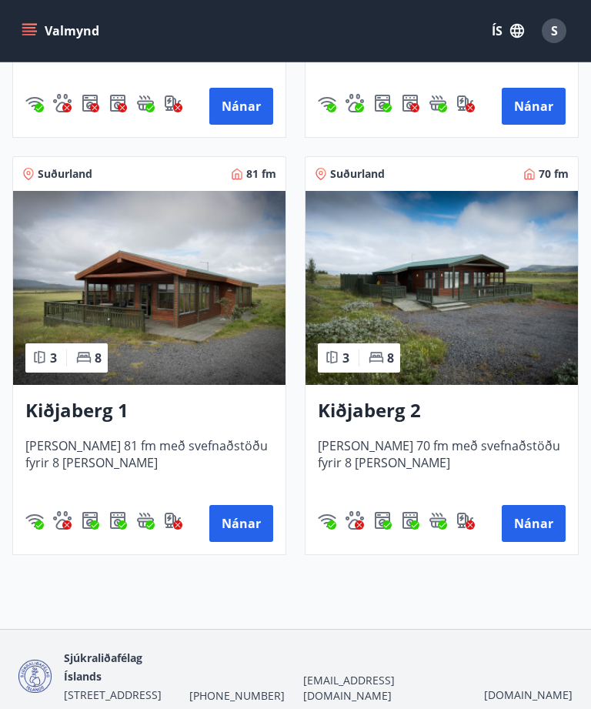
click at [531, 522] on button "Nánar" at bounding box center [534, 523] width 64 height 37
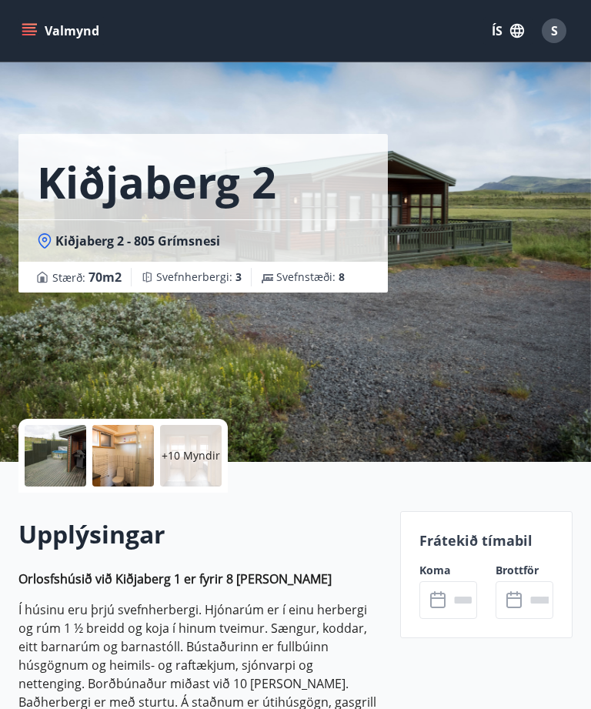
click at [446, 602] on icon at bounding box center [437, 600] width 15 height 15
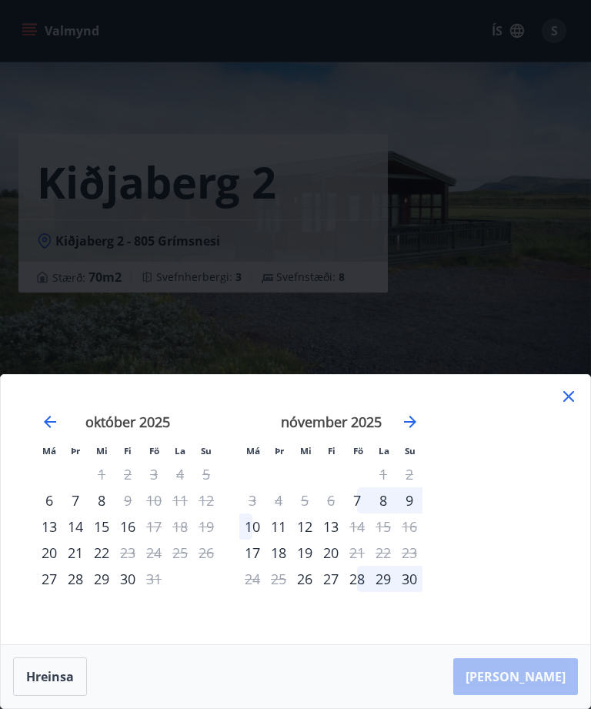
click at [567, 406] on icon at bounding box center [568, 396] width 18 height 18
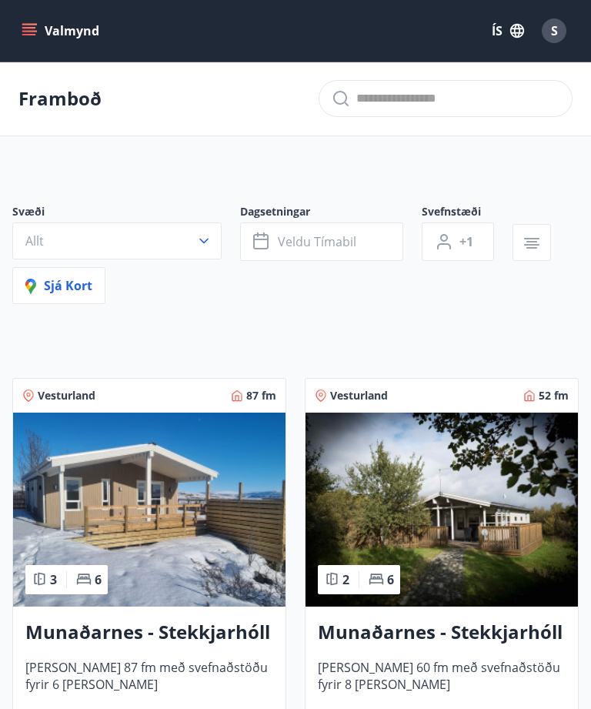
click at [35, 25] on icon "menu" at bounding box center [30, 25] width 17 height 2
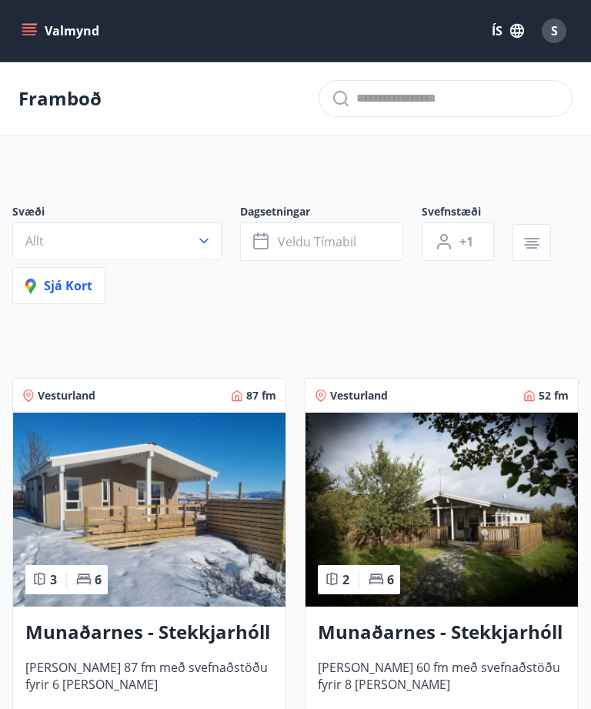
click at [293, 233] on span "Veldu tímabil" at bounding box center [317, 241] width 78 height 17
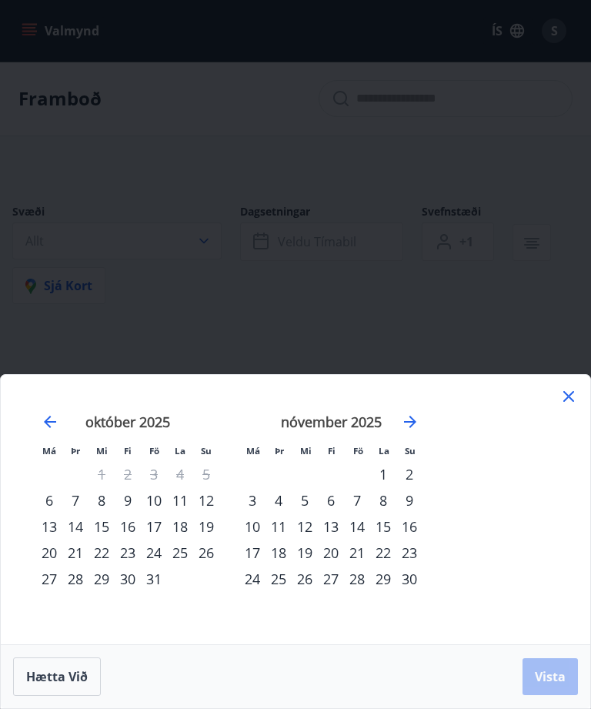
click at [107, 498] on div "8" at bounding box center [101, 500] width 26 height 26
click at [217, 497] on div "12" at bounding box center [206, 500] width 26 height 26
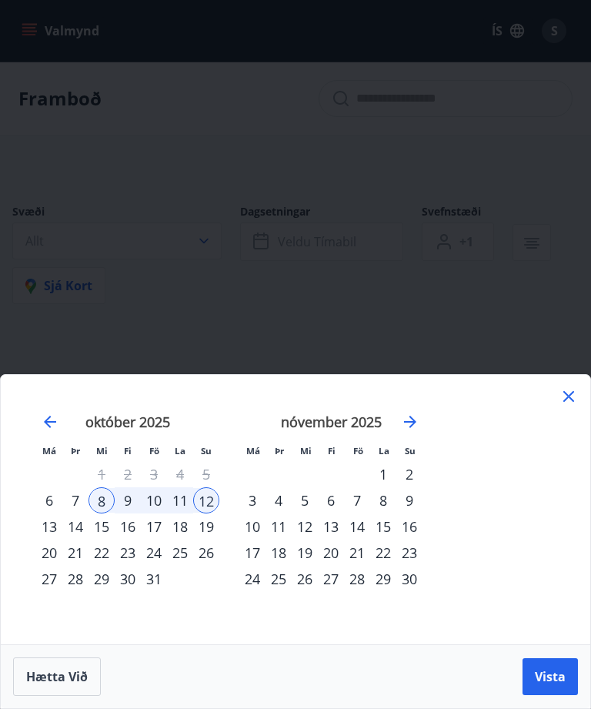
click at [573, 394] on icon at bounding box center [568, 396] width 18 height 18
